Goal: Task Accomplishment & Management: Use online tool/utility

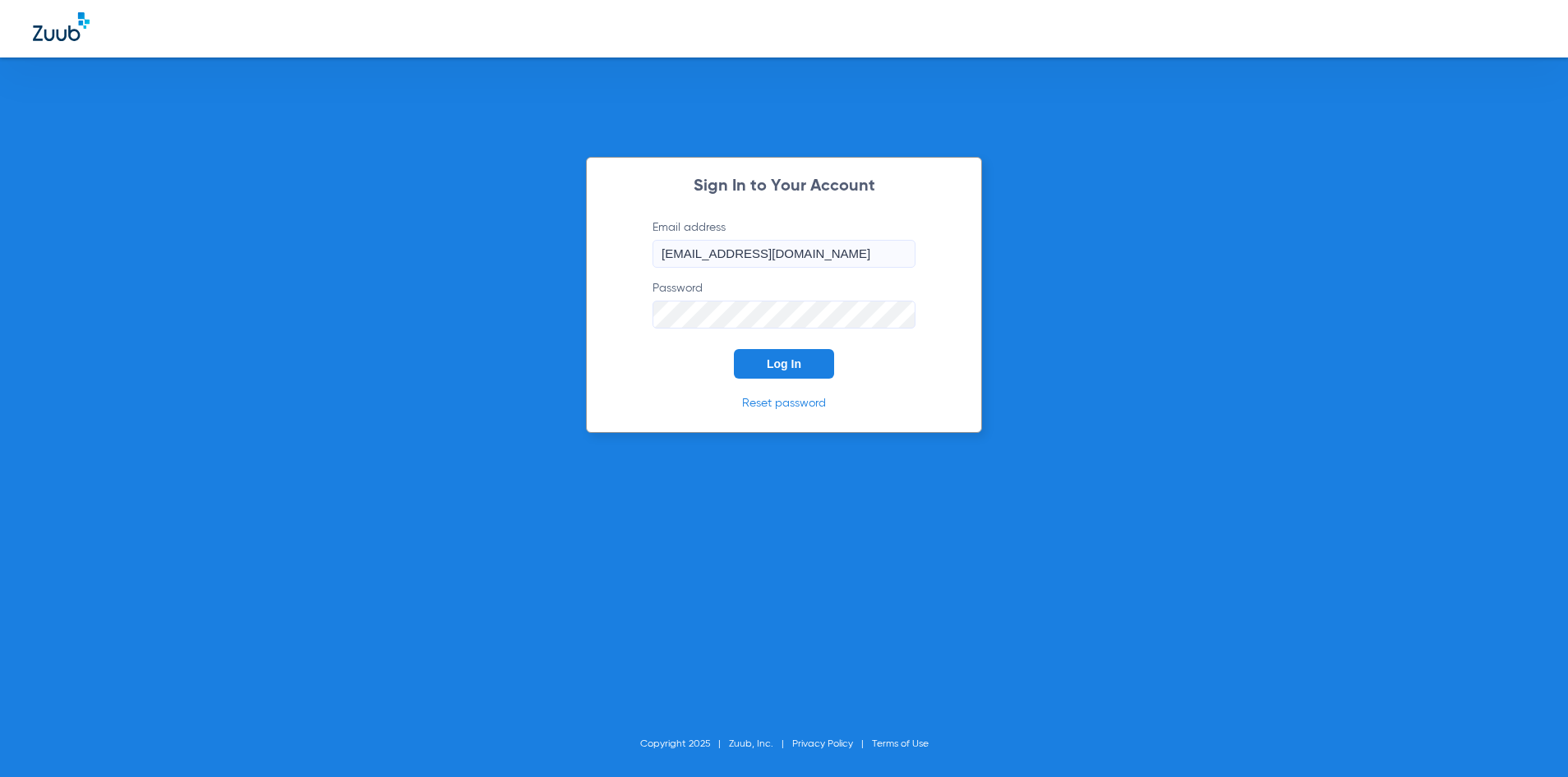
click at [777, 363] on span "Log In" at bounding box center [784, 364] width 35 height 13
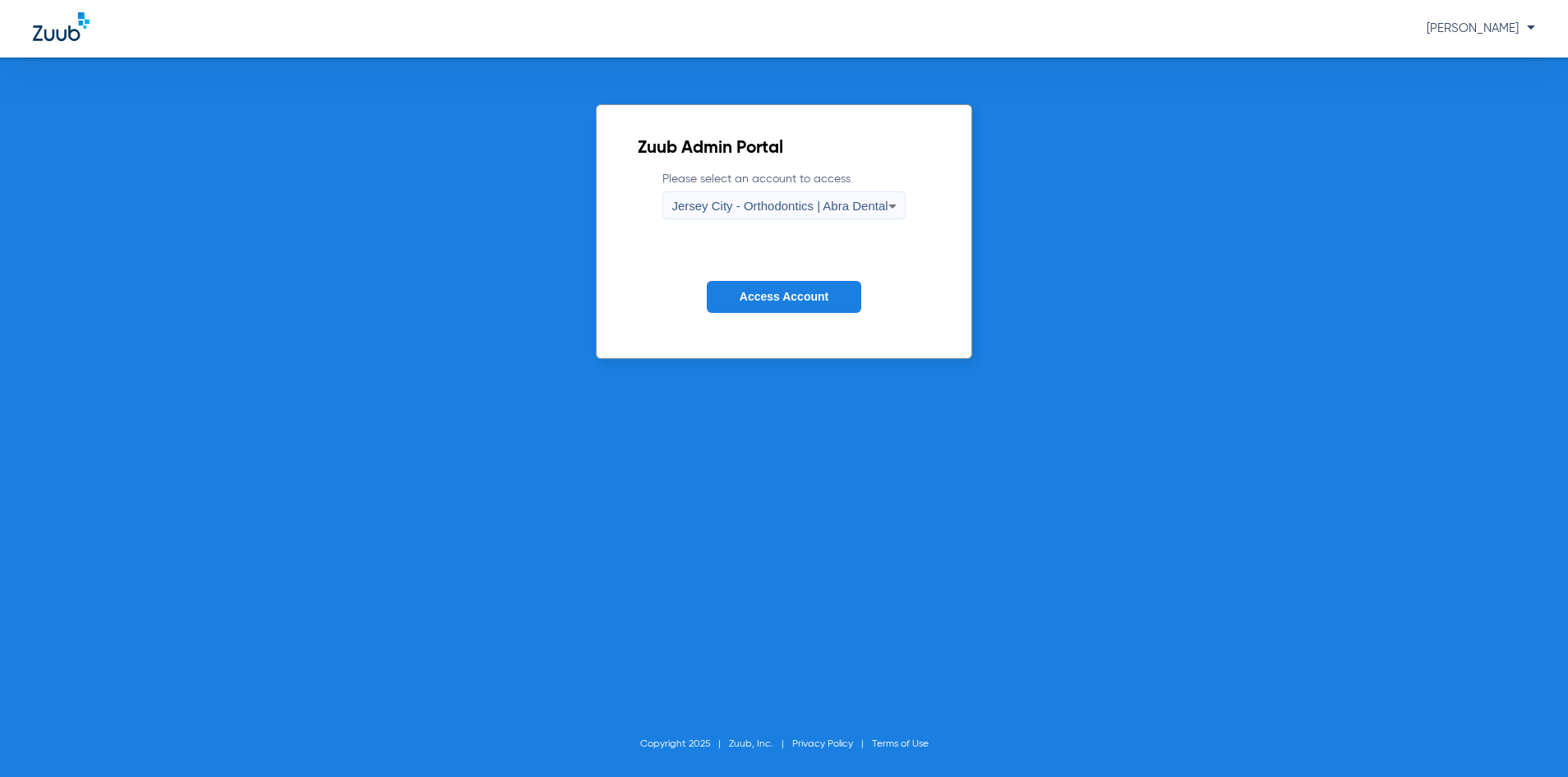
click at [809, 200] on span "Jersey City - Orthodontics | Abra Dental" at bounding box center [780, 205] width 216 height 14
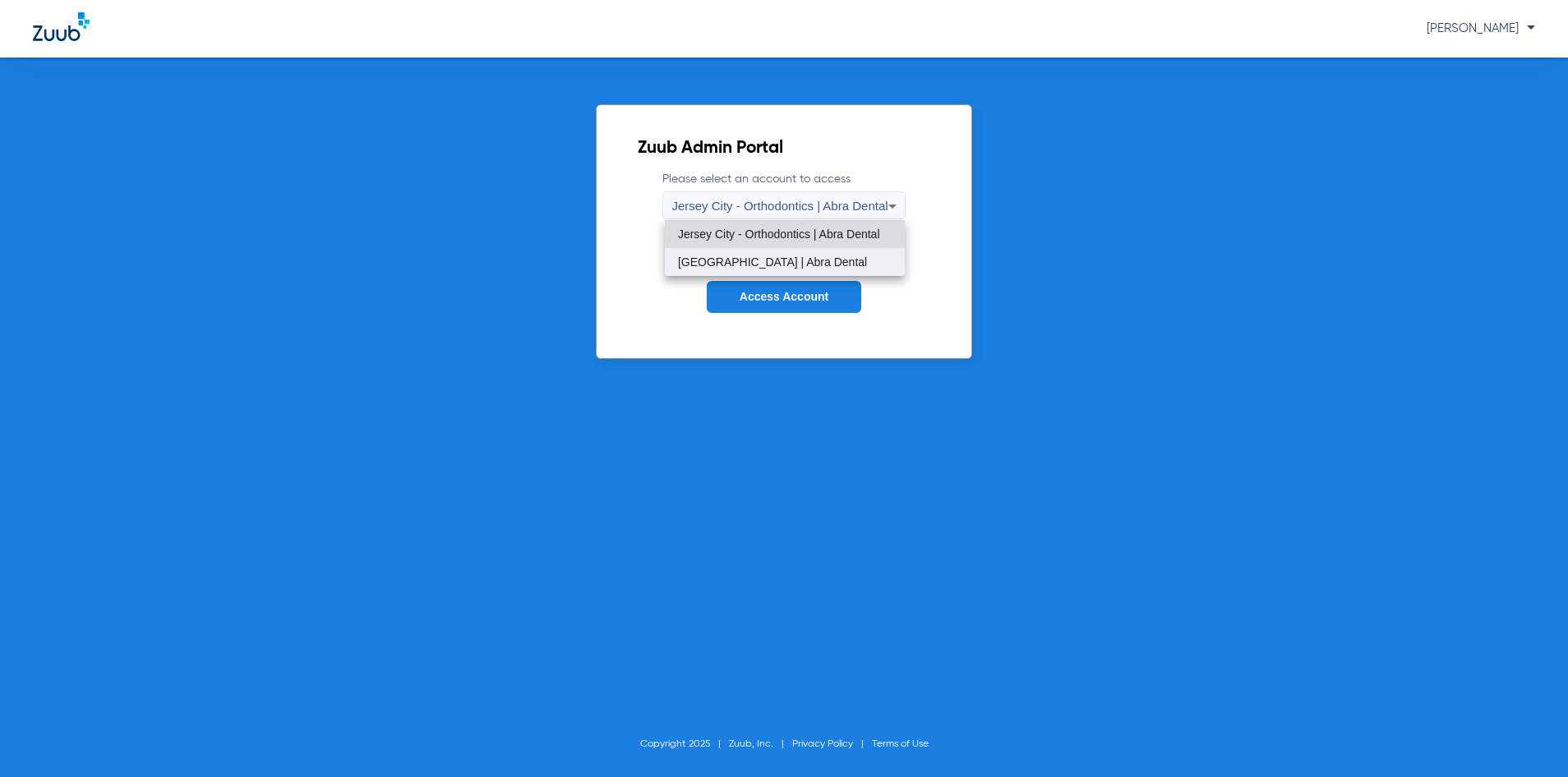
click at [810, 252] on mat-option "[GEOGRAPHIC_DATA] | Abra Dental" at bounding box center [785, 262] width 240 height 28
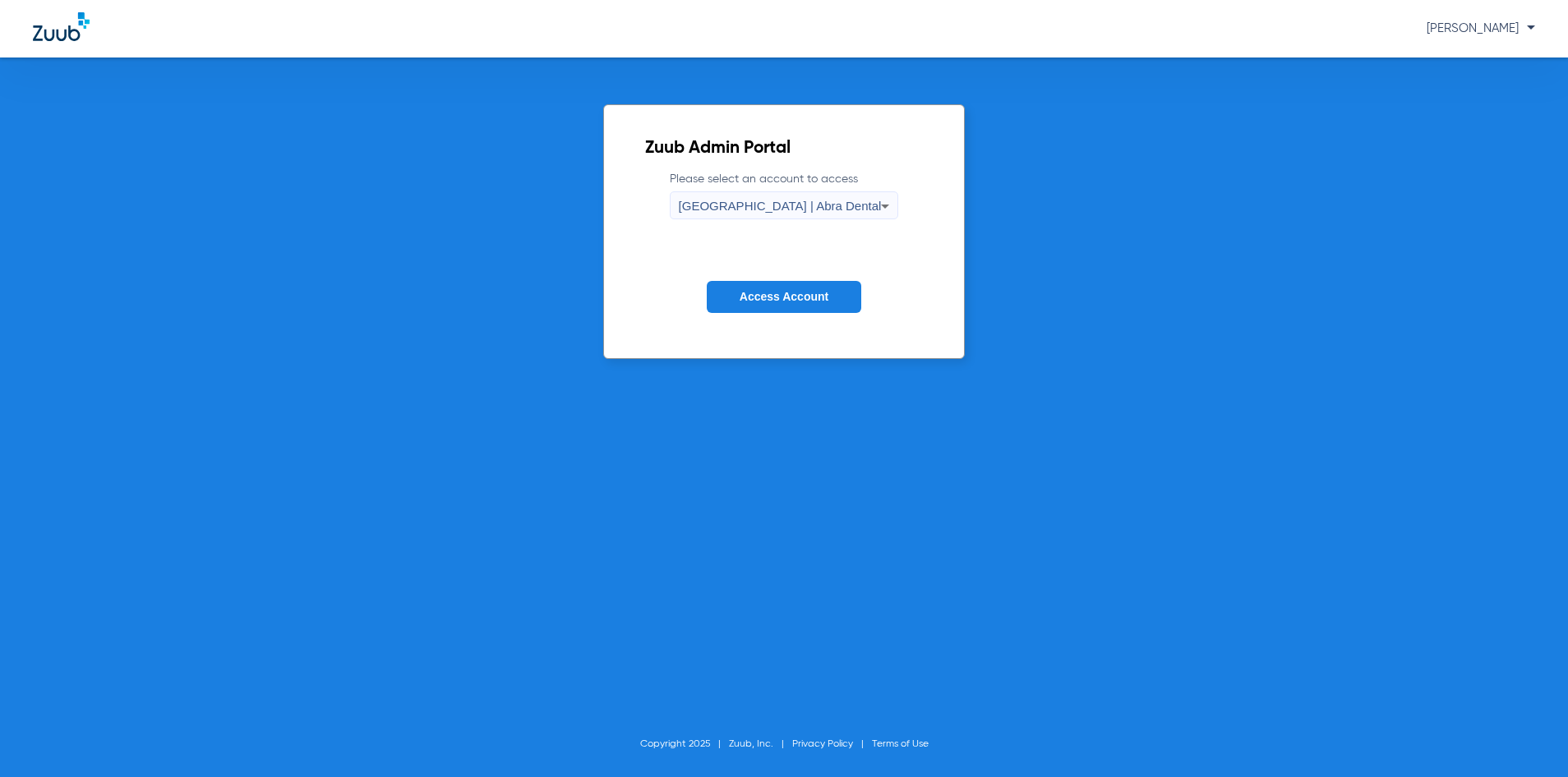
click at [819, 308] on button "Access Account" at bounding box center [783, 297] width 154 height 32
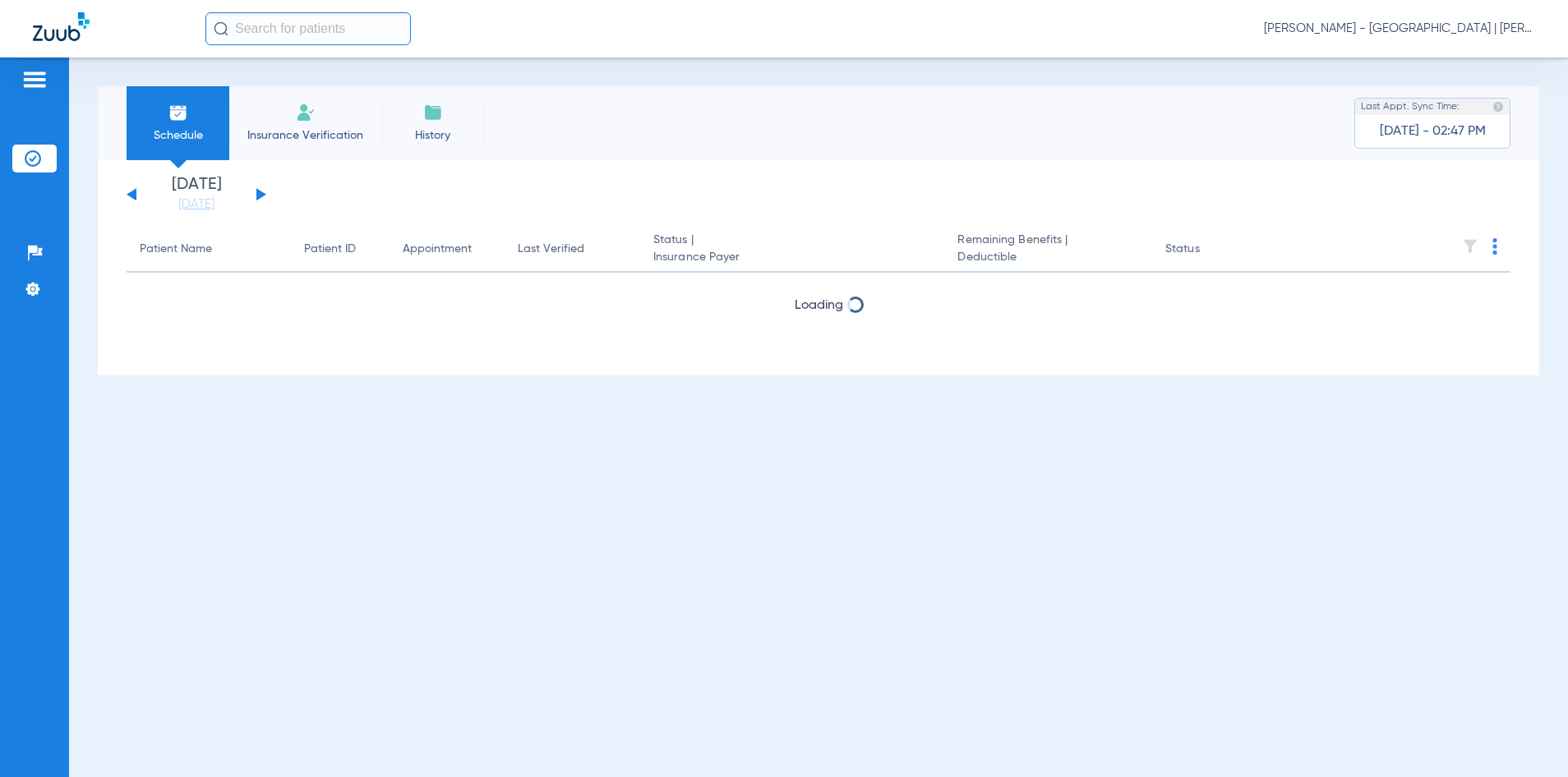
click at [320, 28] on input "text" at bounding box center [307, 29] width 205 height 33
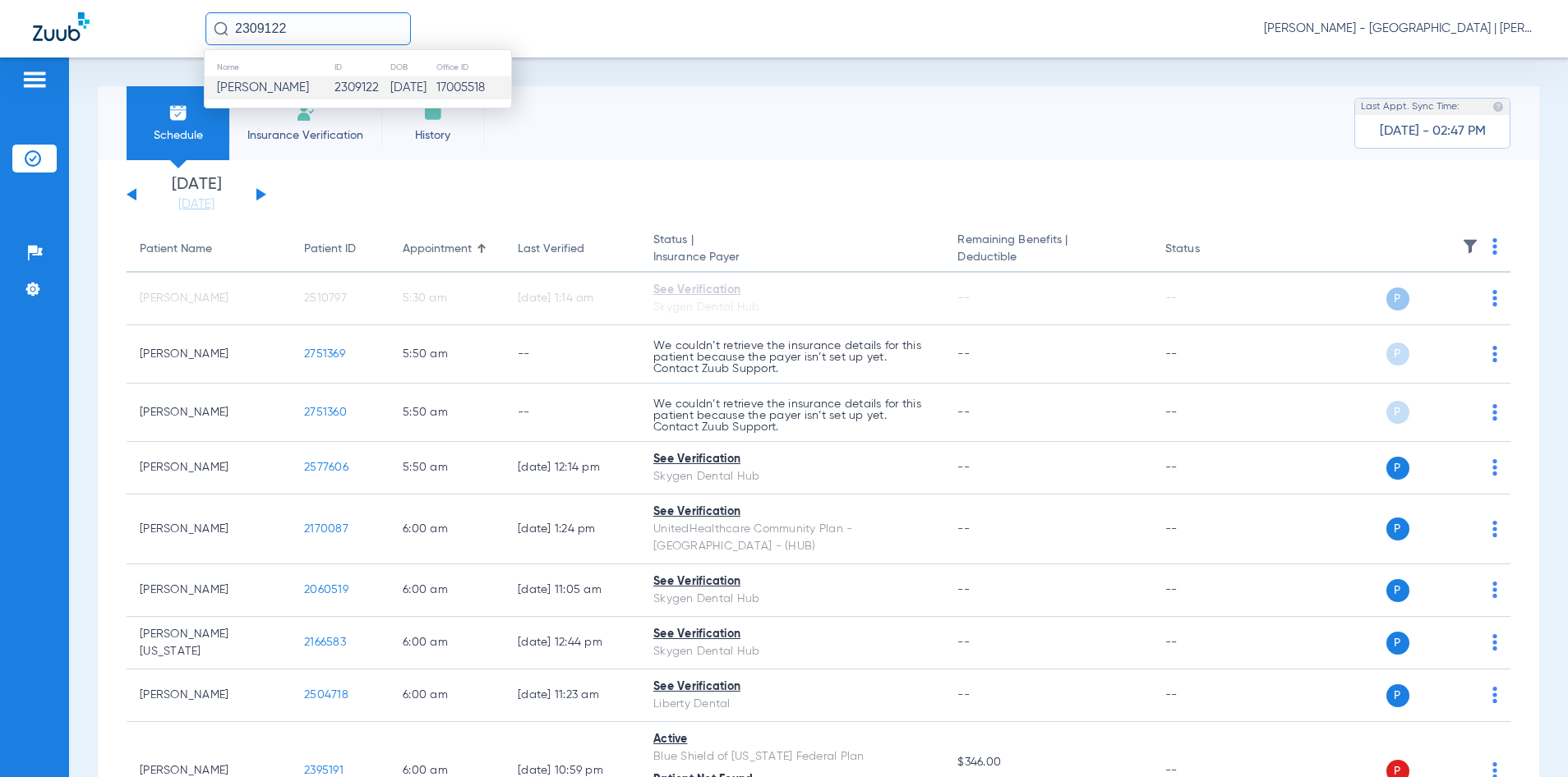
type input "2309122"
click at [444, 92] on td "17005518" at bounding box center [473, 88] width 76 height 23
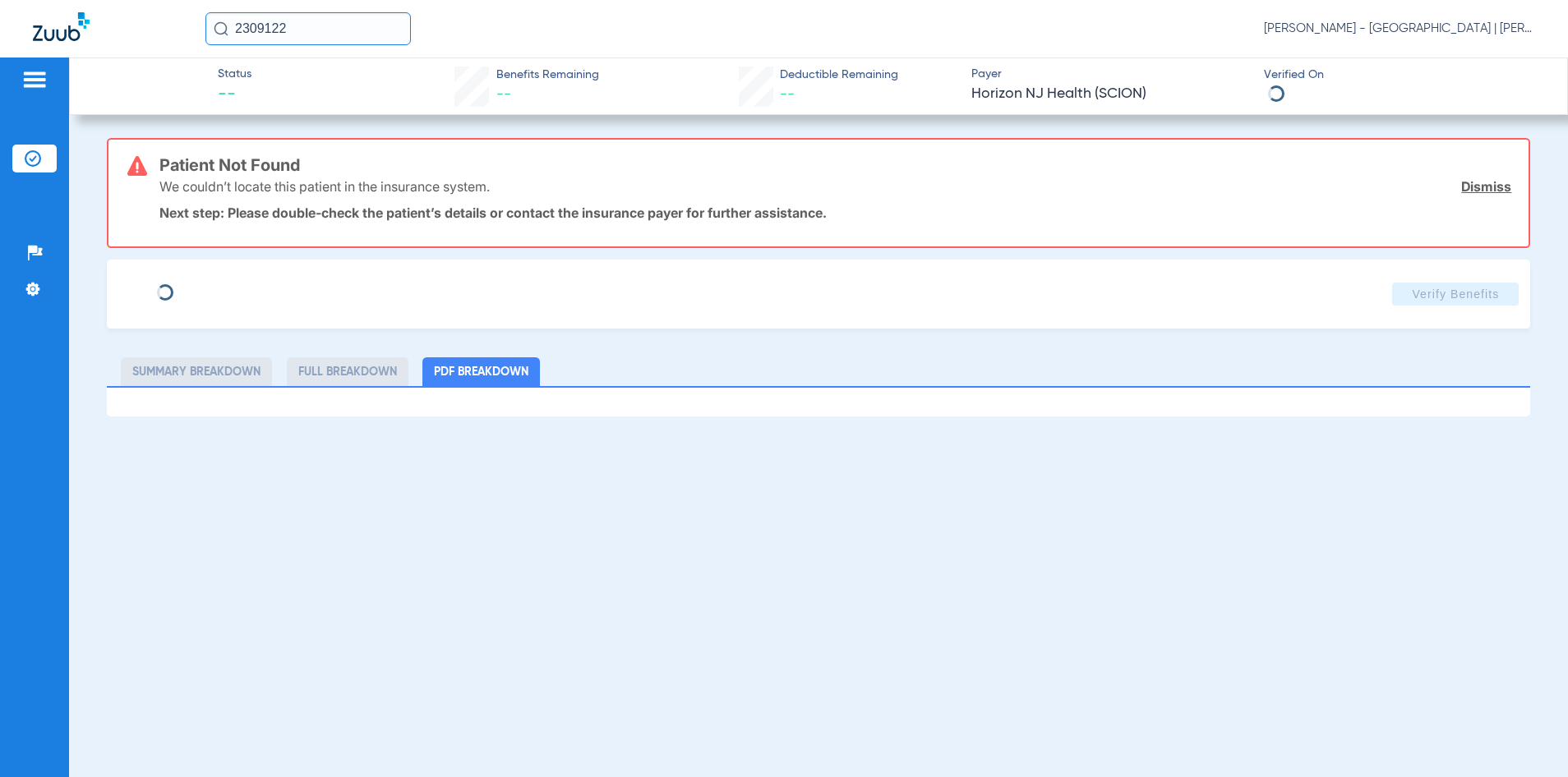
type input "CHANEL"
type input "[PERSON_NAME]"
type input "[DATE]"
click at [307, 281] on span "Edit" at bounding box center [314, 288] width 15 height 16
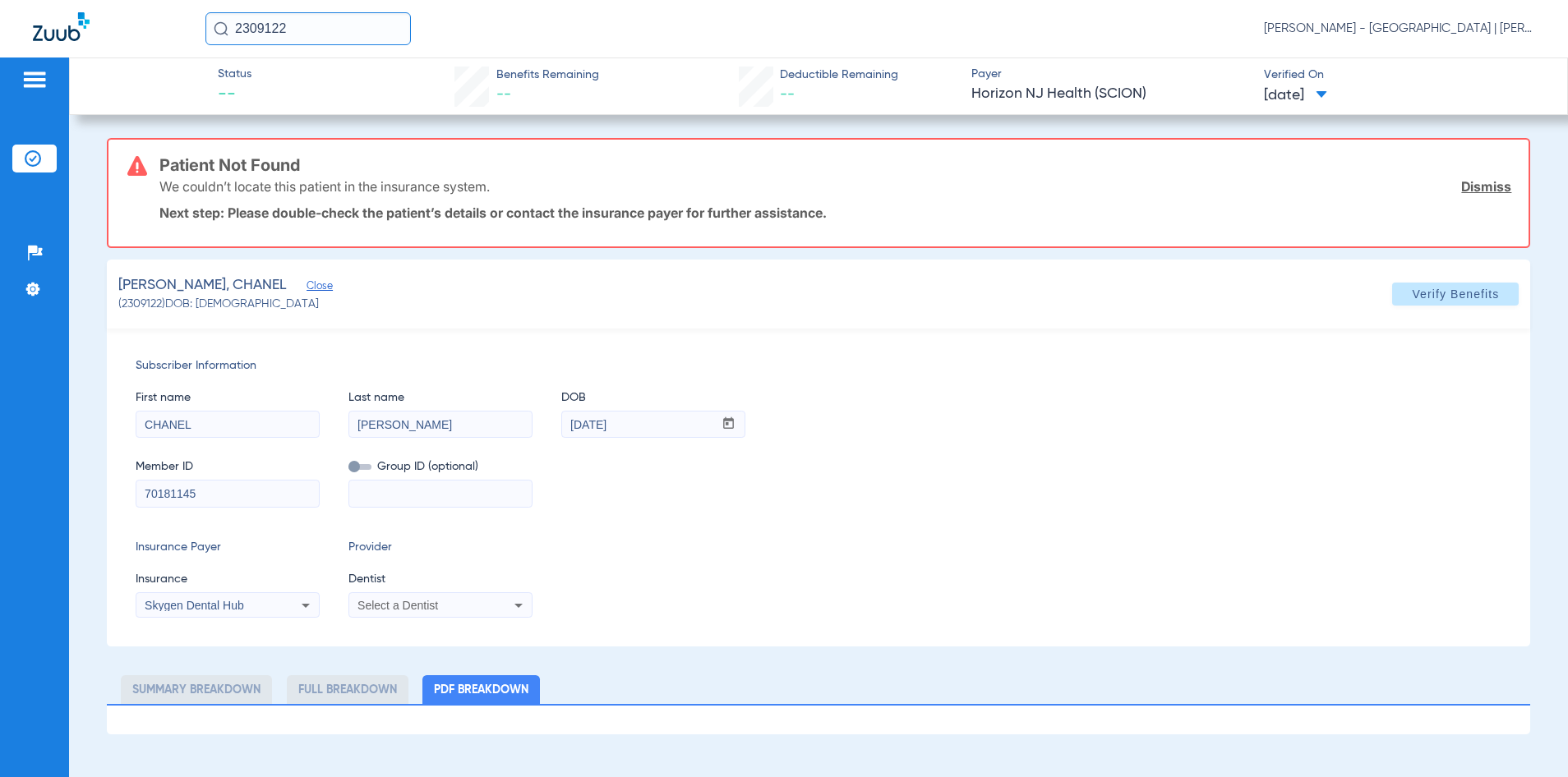
drag, startPoint x: 223, startPoint y: 509, endPoint x: 120, endPoint y: 497, distance: 103.7
click at [120, 497] on div "Subscriber Information First name CHANEL Last name [PERSON_NAME] mm / dd / yyyy…" at bounding box center [819, 488] width 1425 height 318
click at [276, 486] on input "70181145" at bounding box center [228, 494] width 182 height 26
type input "7"
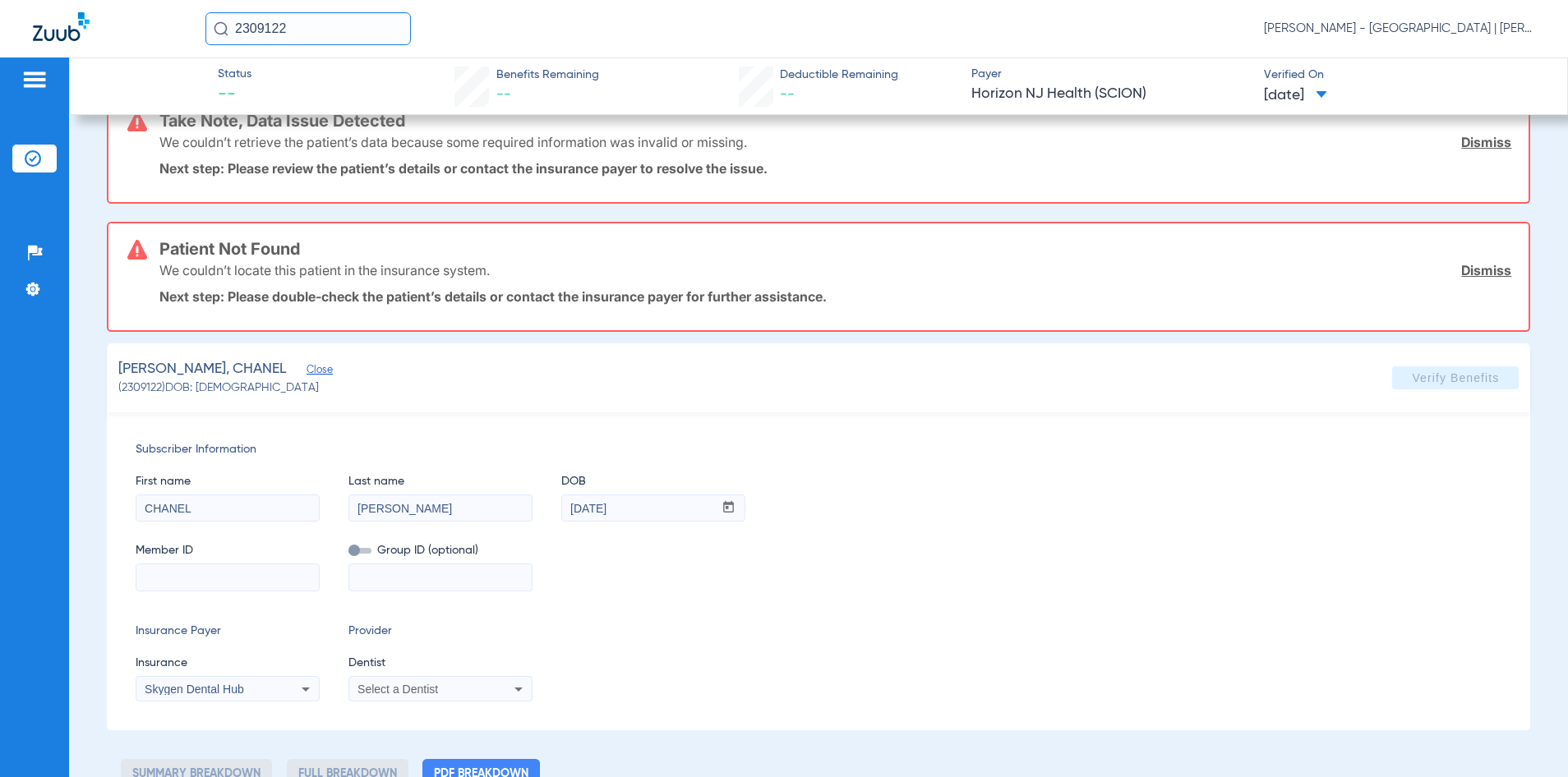
scroll to position [86, 0]
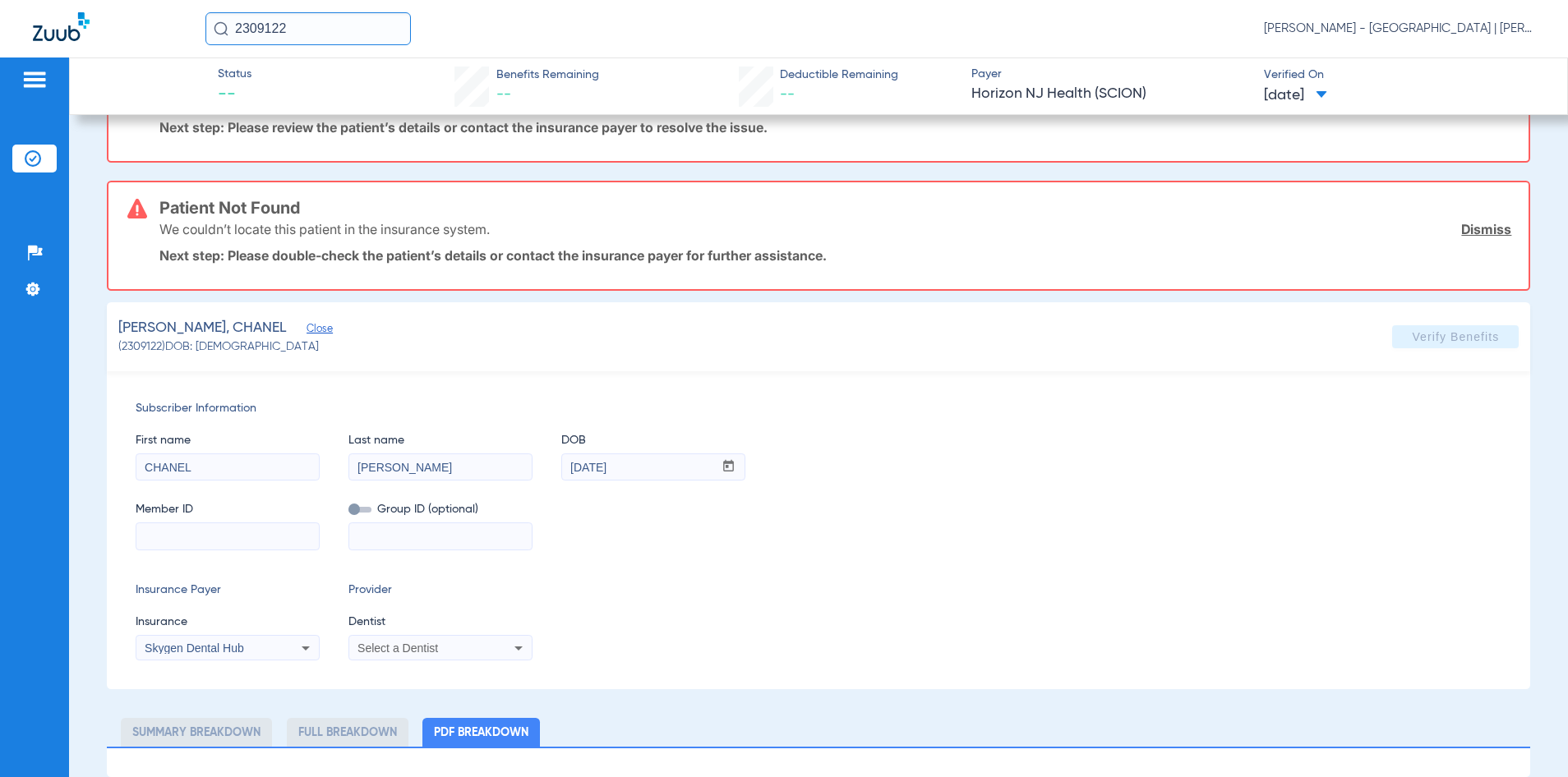
click at [197, 542] on input at bounding box center [228, 536] width 182 height 26
paste input "3HZN14902590"
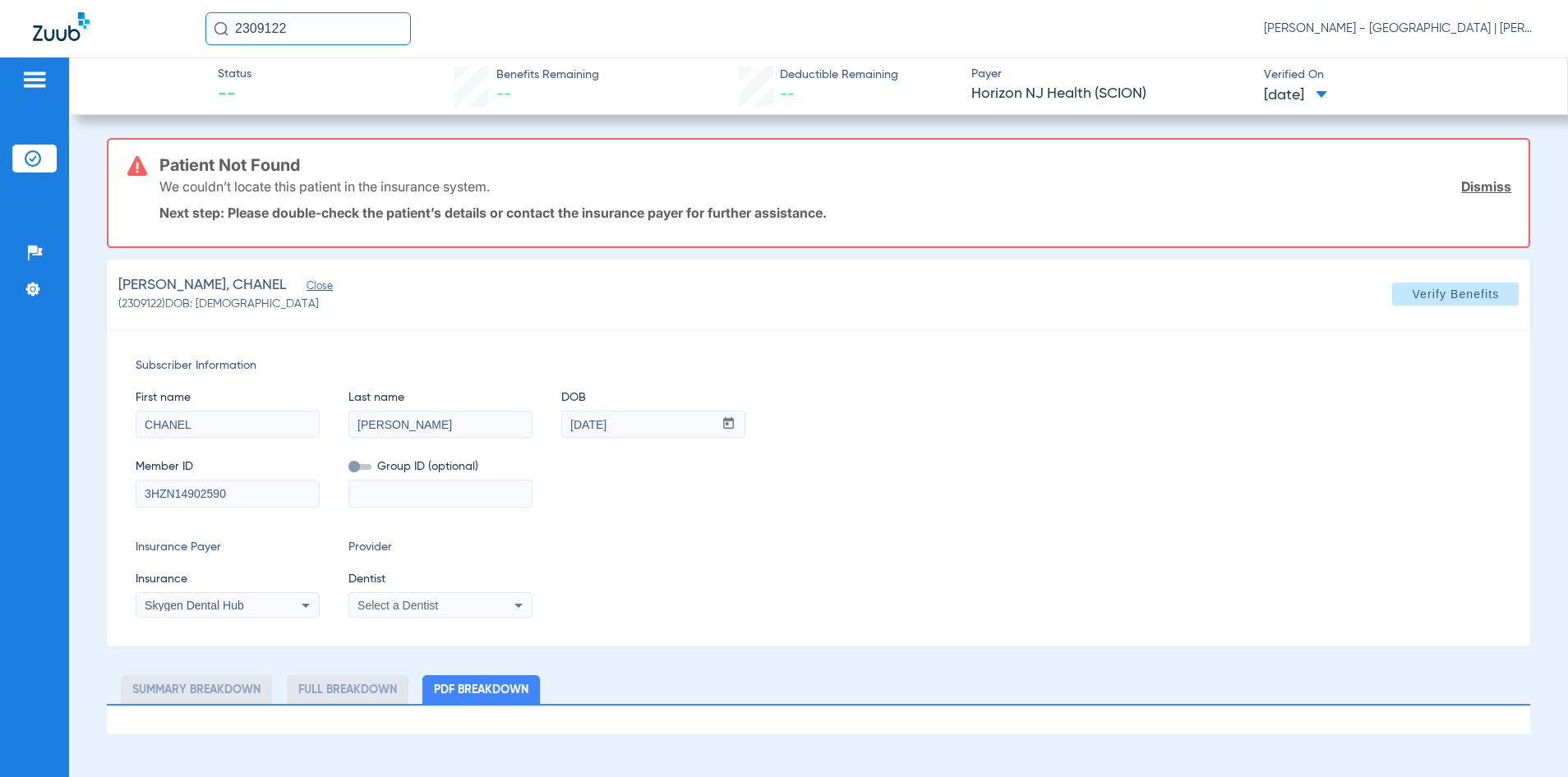
type input "3HZN14902590"
click at [256, 606] on div "Skygen Dental Hub" at bounding box center [210, 606] width 133 height 12
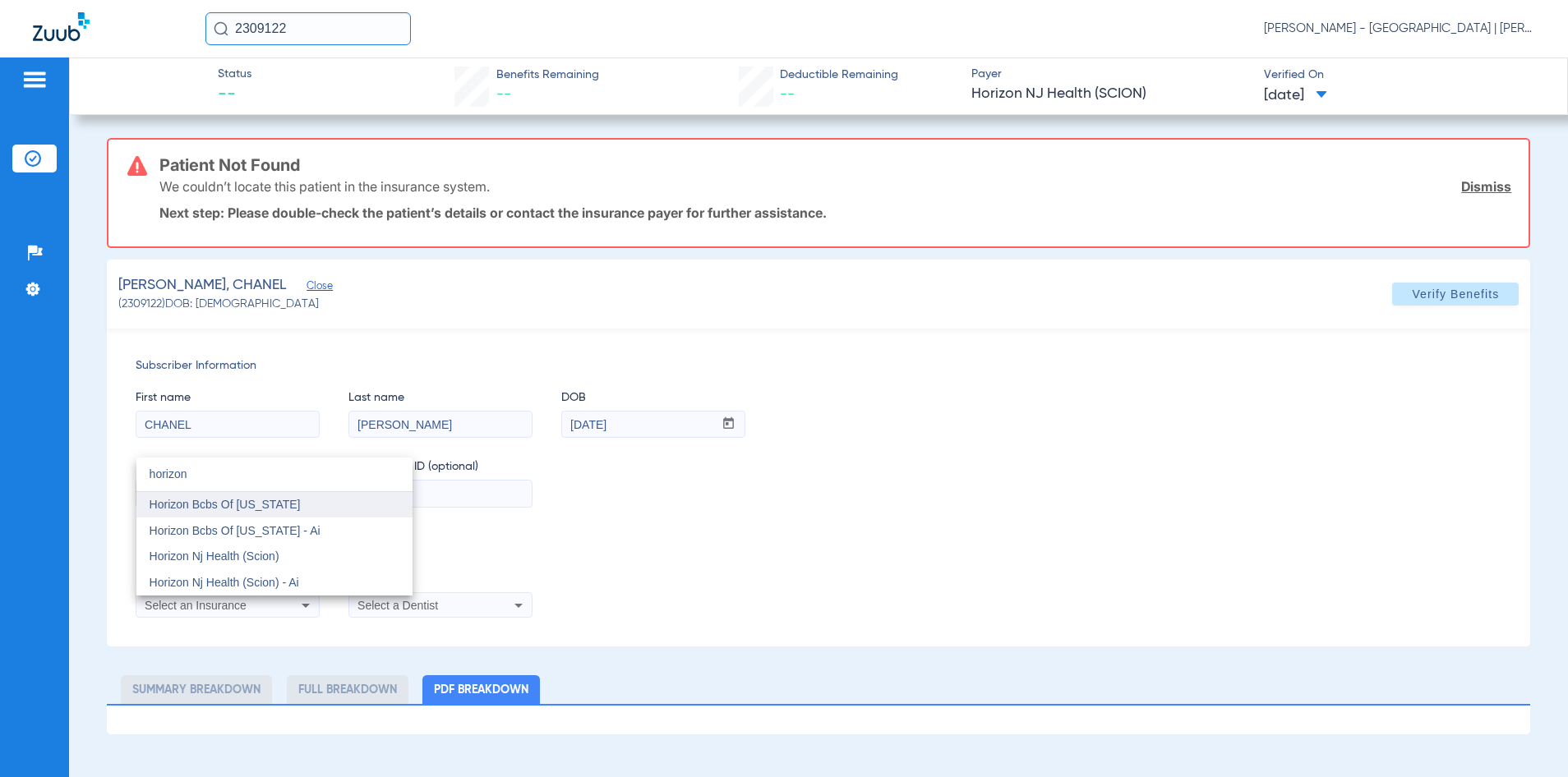
type input "horizon"
click at [340, 507] on mat-option "Horizon Bcbs Of [US_STATE]" at bounding box center [275, 505] width 276 height 26
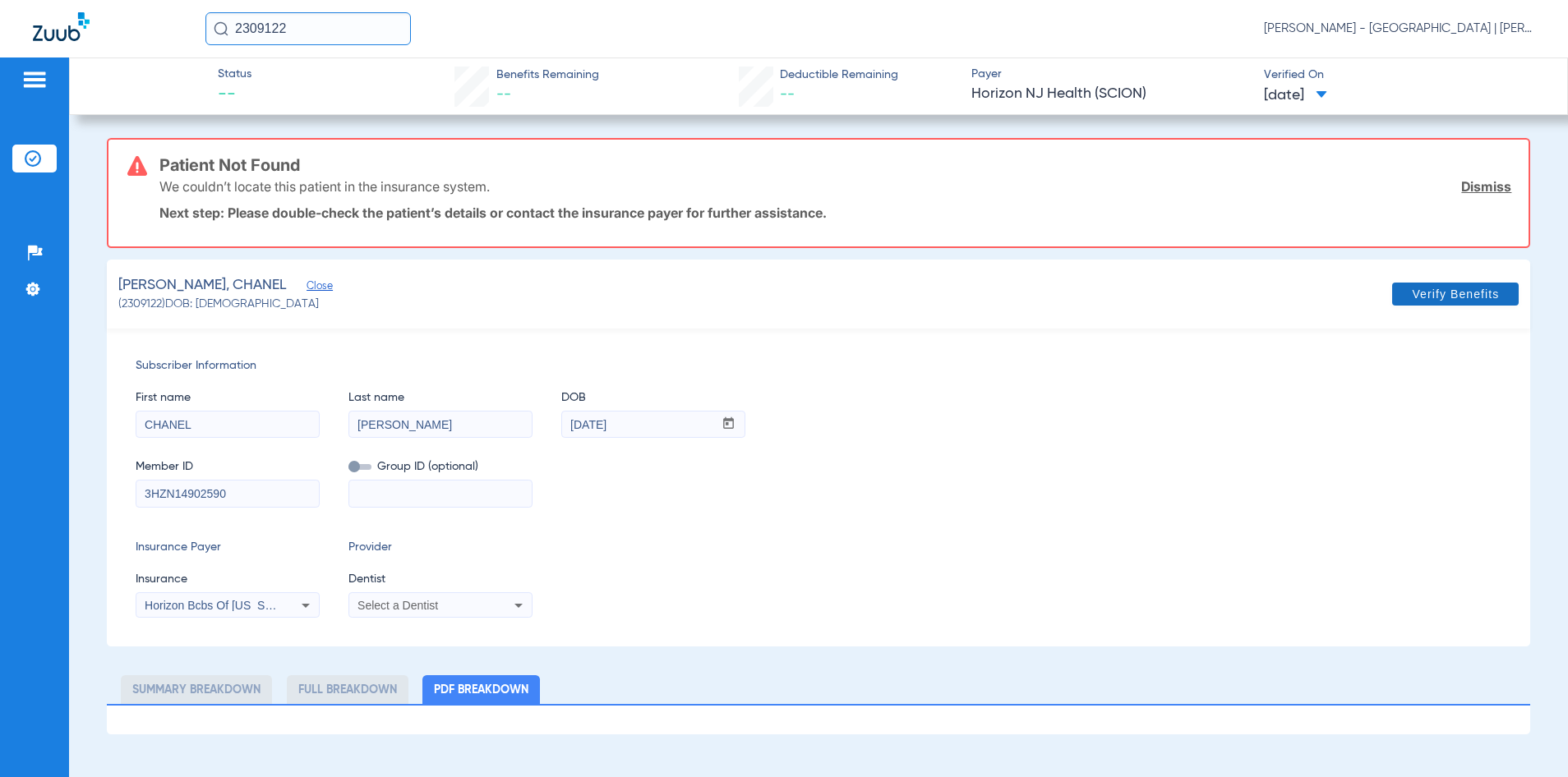
click at [1439, 302] on span at bounding box center [1456, 294] width 127 height 40
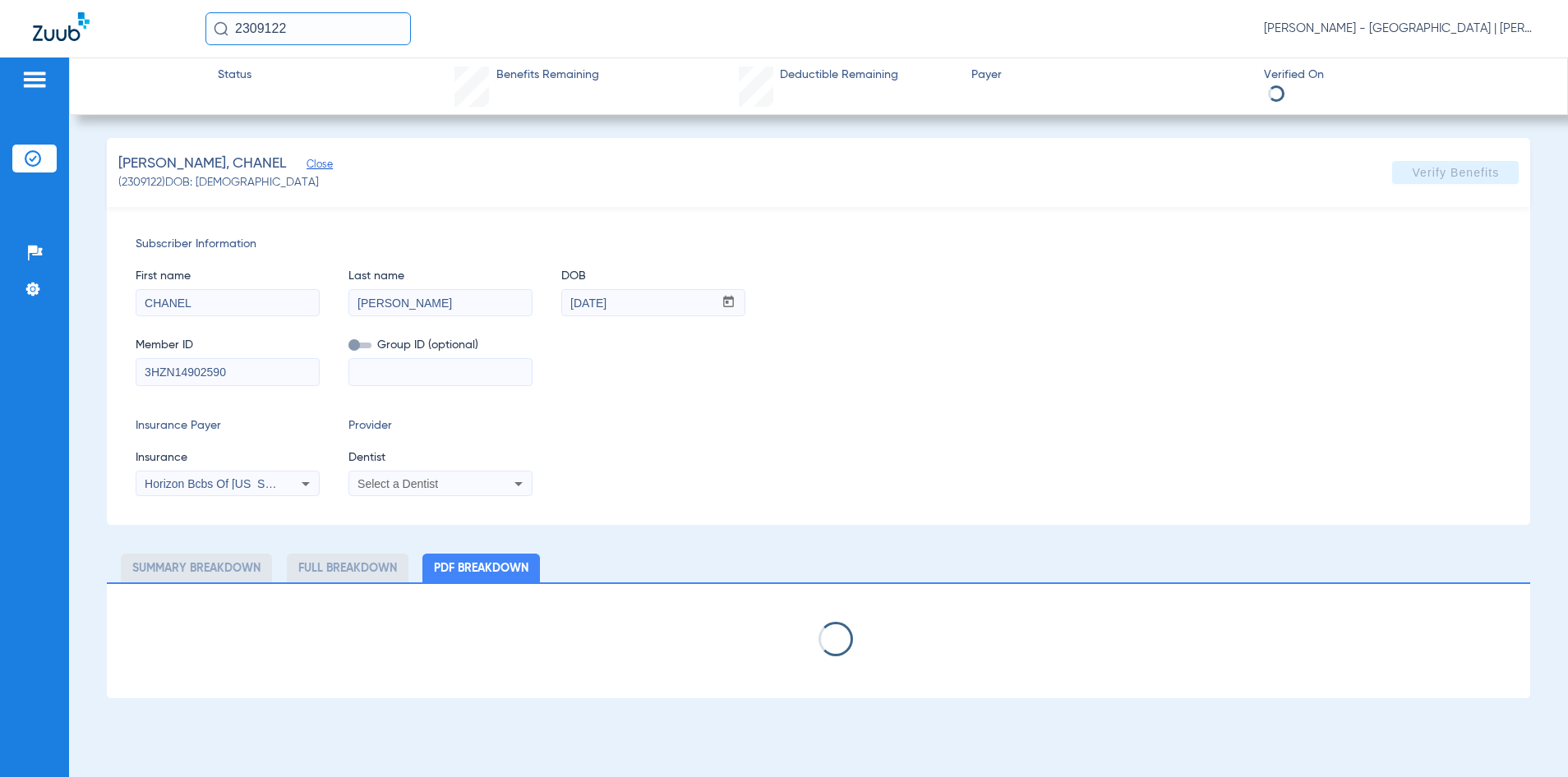
select select "page-width"
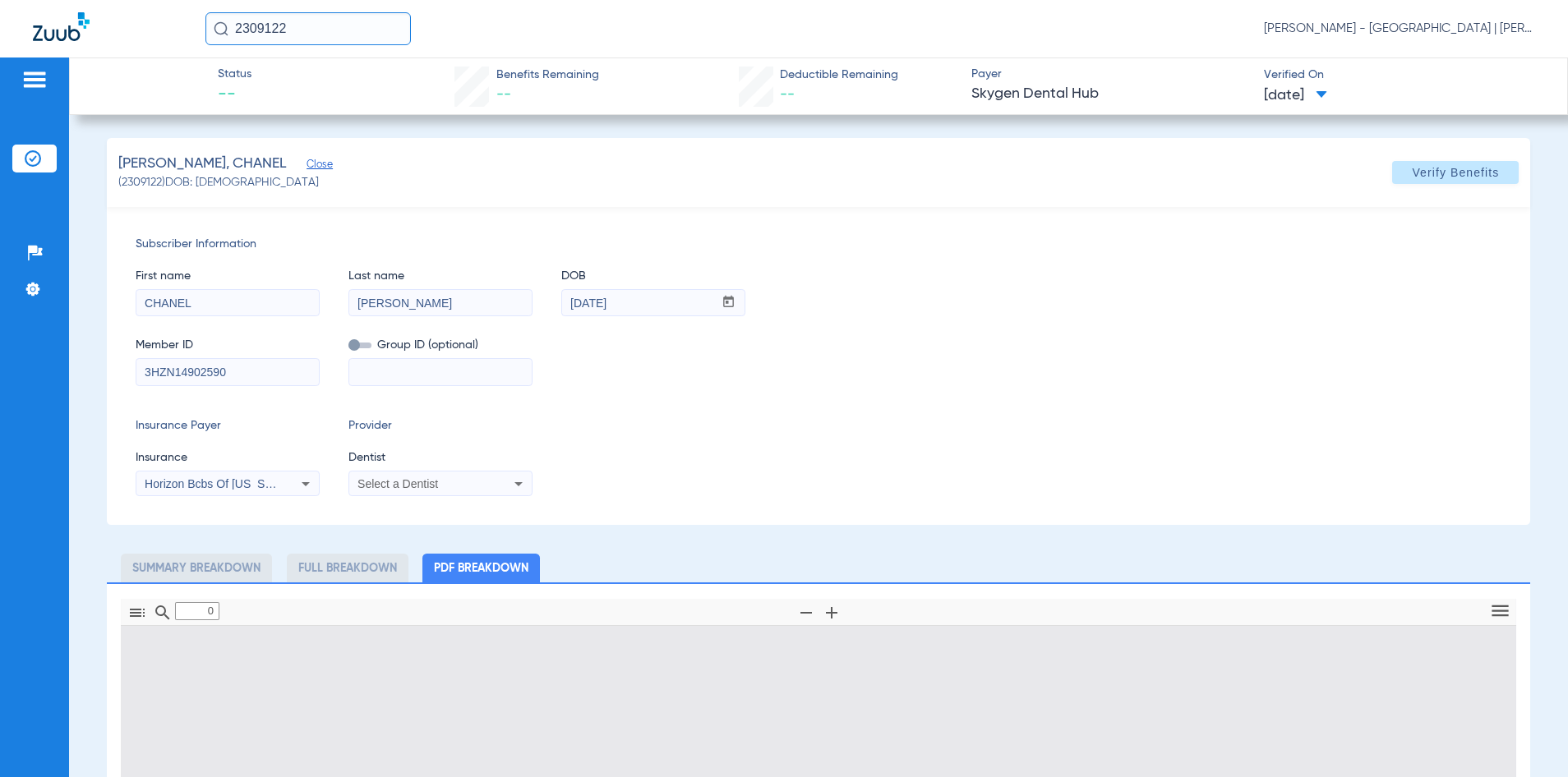
type input "1"
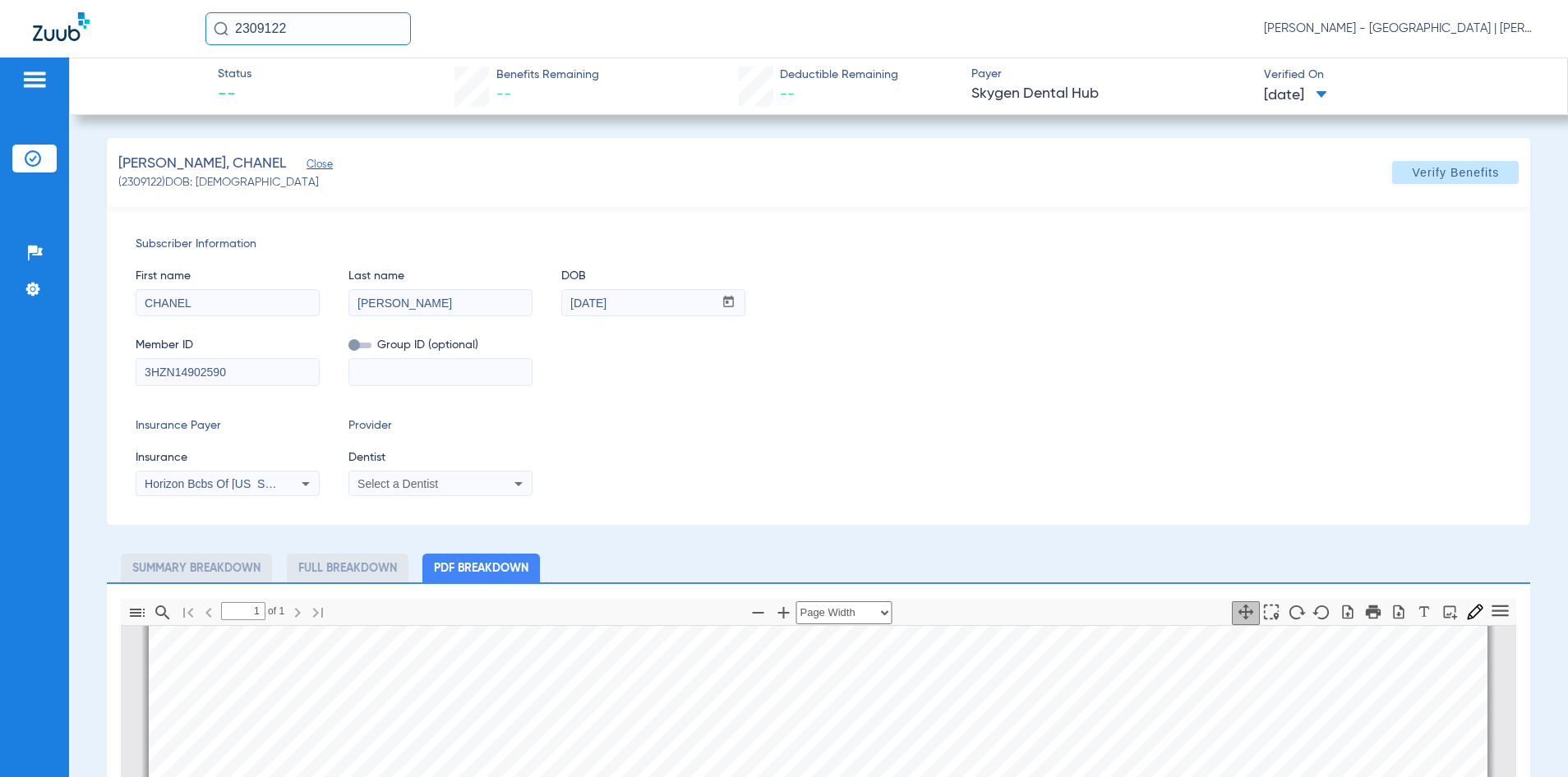
click at [229, 425] on span "Insurance Payer" at bounding box center [228, 426] width 184 height 17
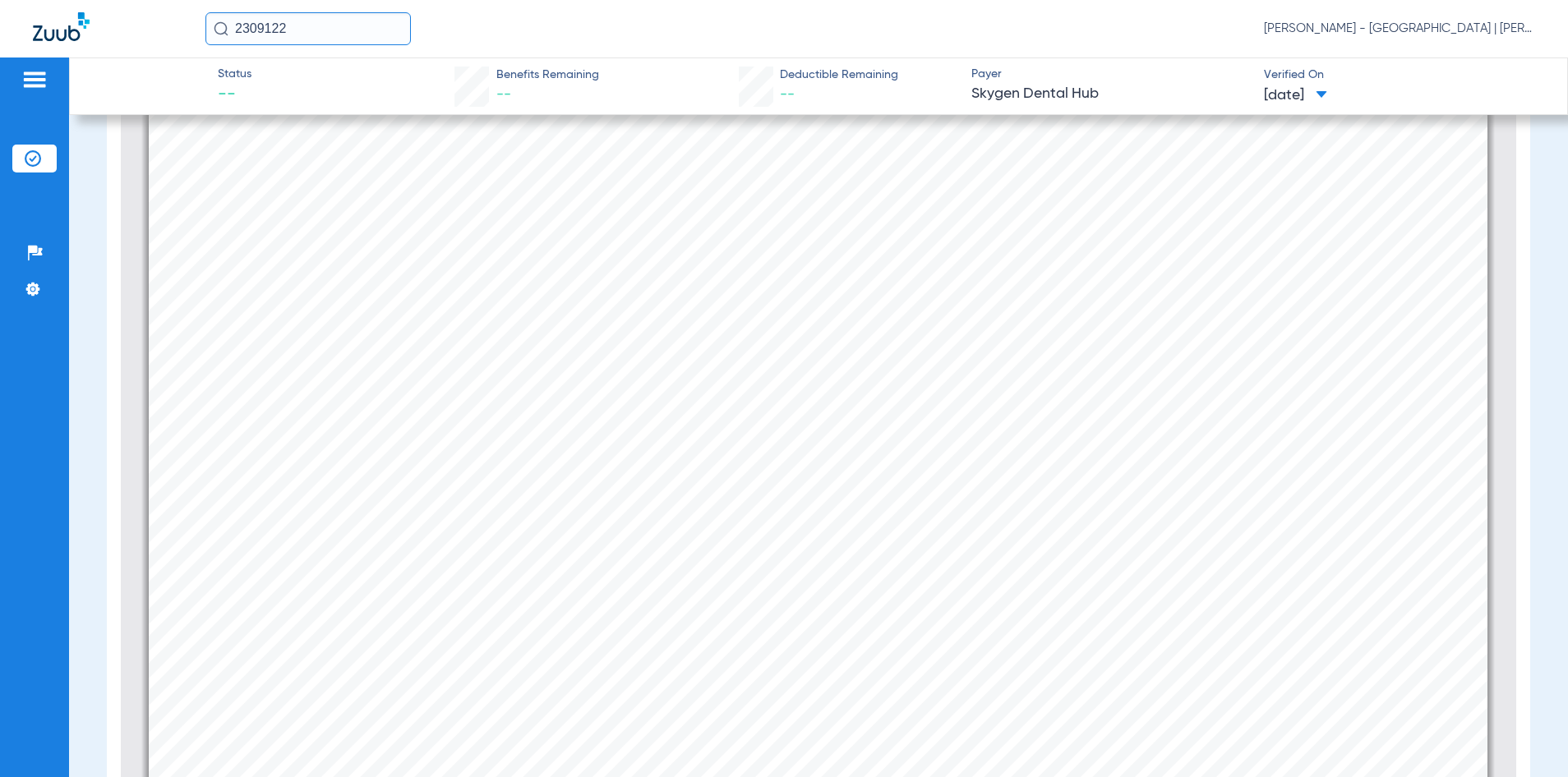
scroll to position [575, 0]
